Goal: Task Accomplishment & Management: Complete application form

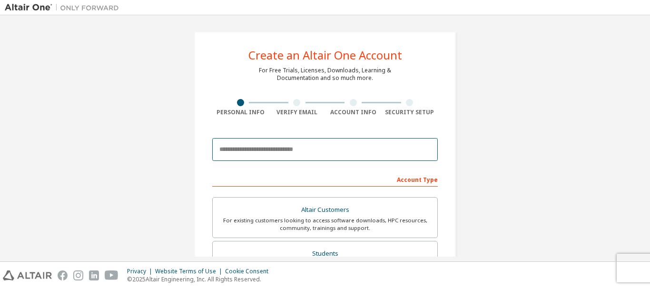
click at [287, 151] on input "email" at bounding box center [325, 149] width 226 height 23
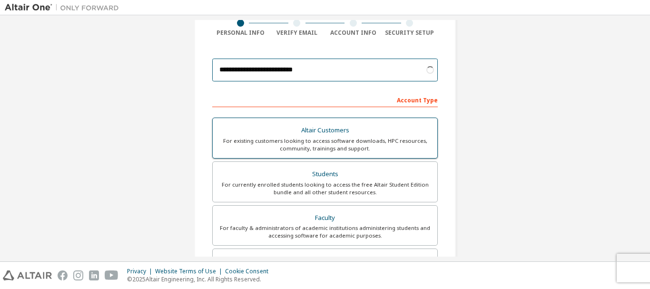
scroll to position [143, 0]
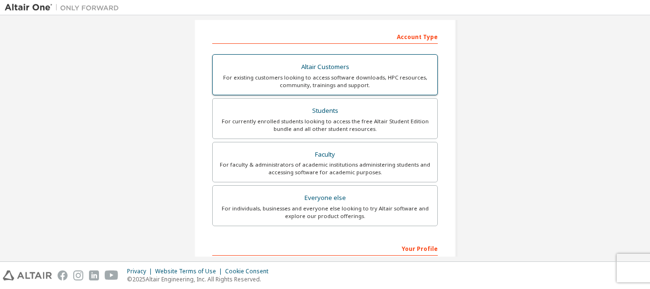
type input "**********"
click at [293, 151] on div "Faculty" at bounding box center [324, 154] width 213 height 13
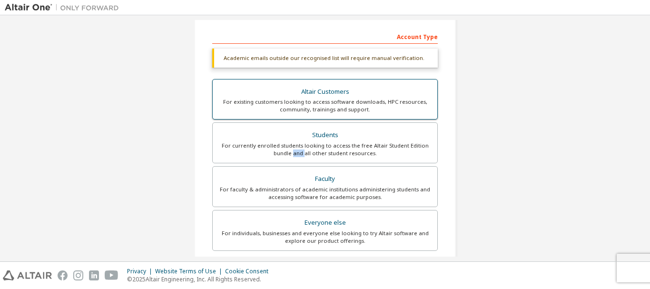
click at [293, 151] on div "For currently enrolled students looking to access the free Altair Student Editi…" at bounding box center [324, 149] width 213 height 15
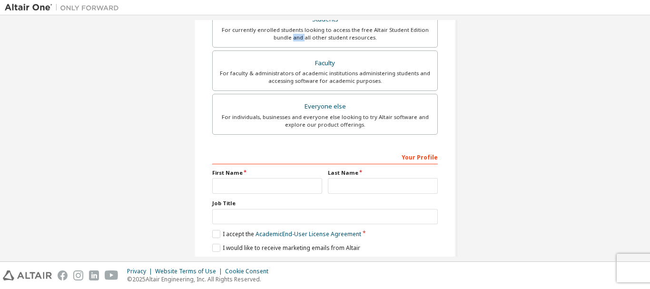
scroll to position [238, 0]
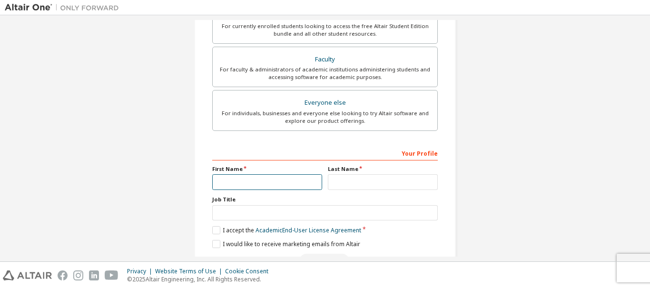
click at [296, 180] on input "text" at bounding box center [267, 182] width 110 height 16
type input "*****"
click at [377, 186] on input "text" at bounding box center [383, 182] width 110 height 16
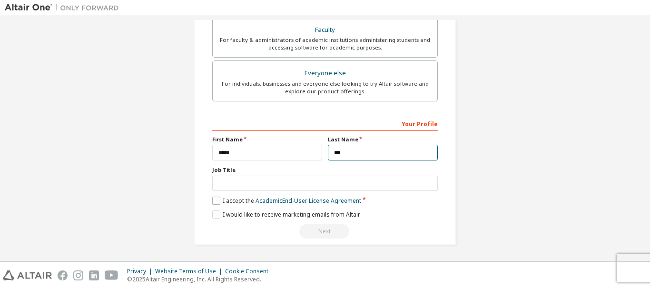
type input "***"
click at [216, 201] on label "I accept the Academic End-User License Agreement" at bounding box center [286, 201] width 149 height 8
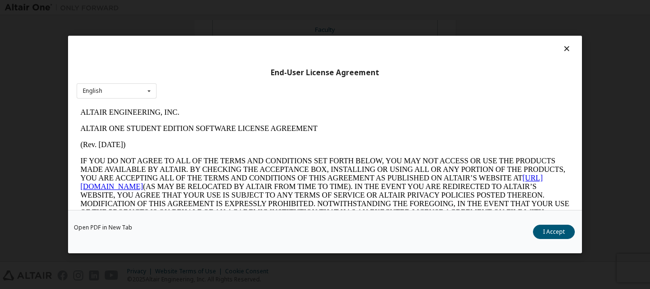
scroll to position [0, 0]
click at [543, 230] on button "I Accept" at bounding box center [554, 232] width 42 height 14
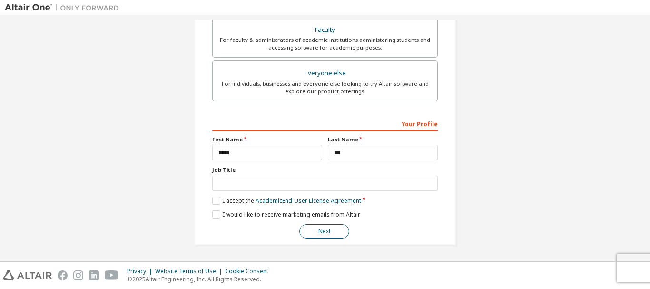
click at [340, 224] on button "Next" at bounding box center [324, 231] width 50 height 14
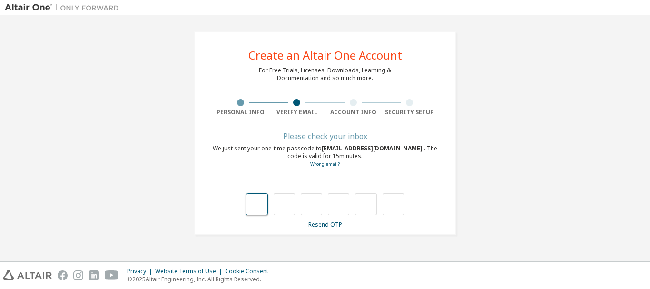
type input "*"
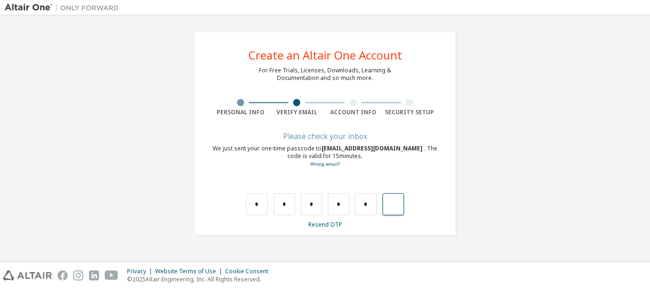
type input "*"
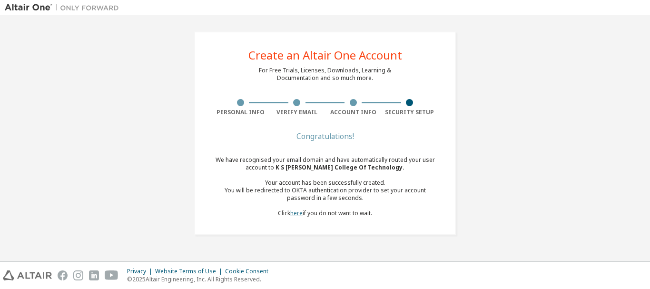
click at [294, 216] on link "here" at bounding box center [296, 213] width 12 height 8
